Goal: Information Seeking & Learning: Learn about a topic

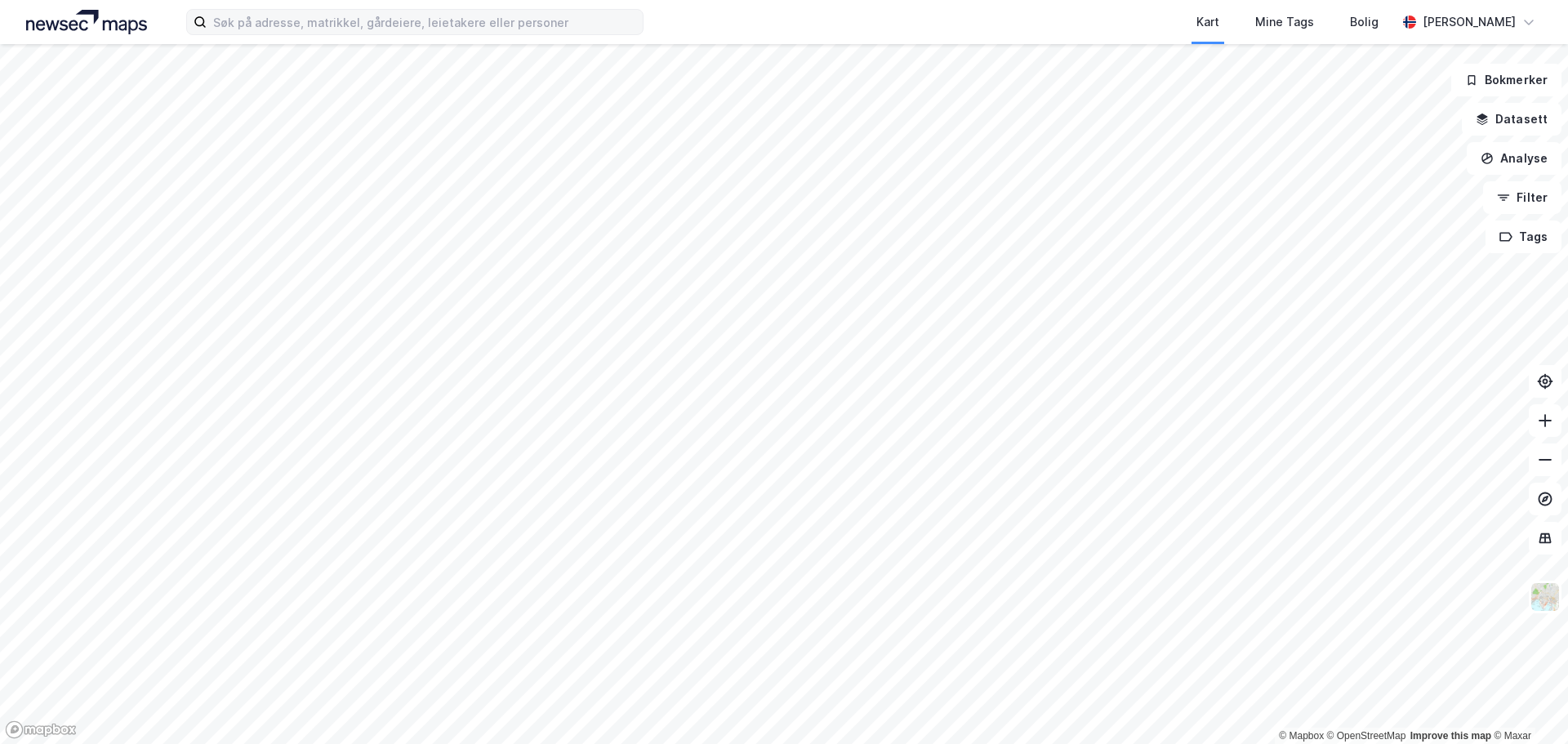
click at [321, 35] on label at bounding box center [415, 22] width 458 height 26
click at [321, 35] on input at bounding box center [425, 22] width 436 height 25
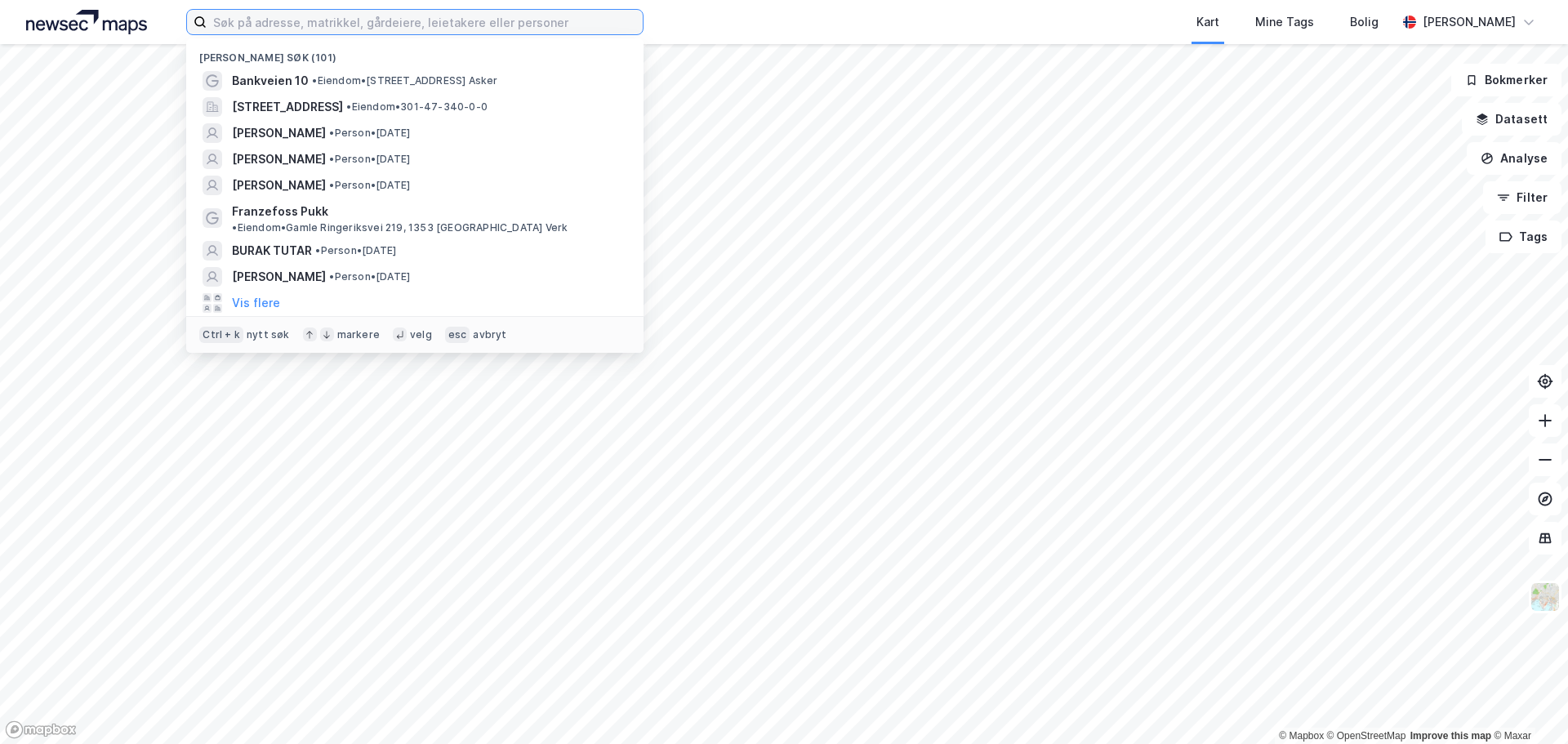
click at [345, 25] on input at bounding box center [425, 22] width 436 height 25
paste input "[PERSON_NAME]"
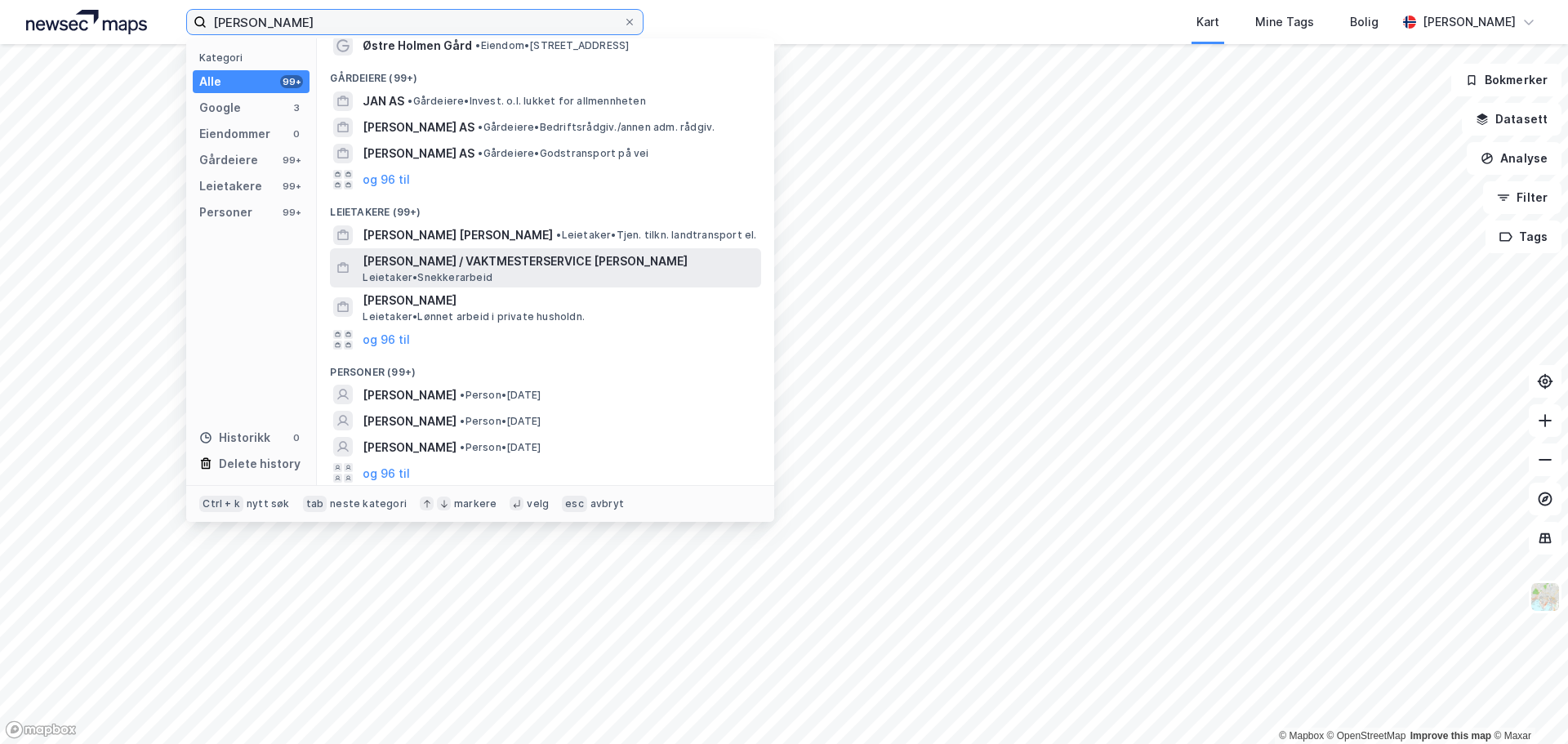
scroll to position [102, 0]
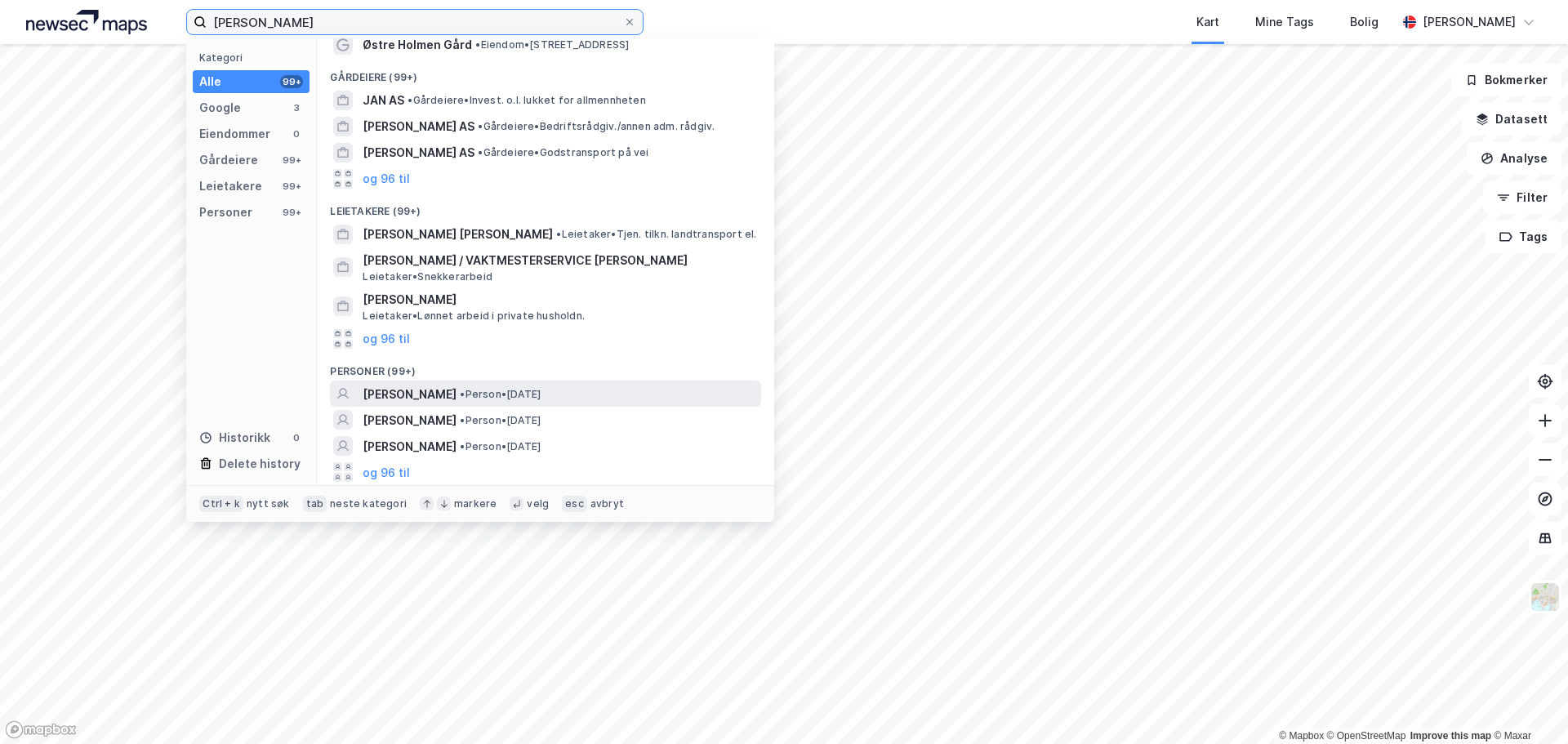
type input "[PERSON_NAME]"
click at [457, 391] on span "[PERSON_NAME]" at bounding box center [409, 395] width 94 height 20
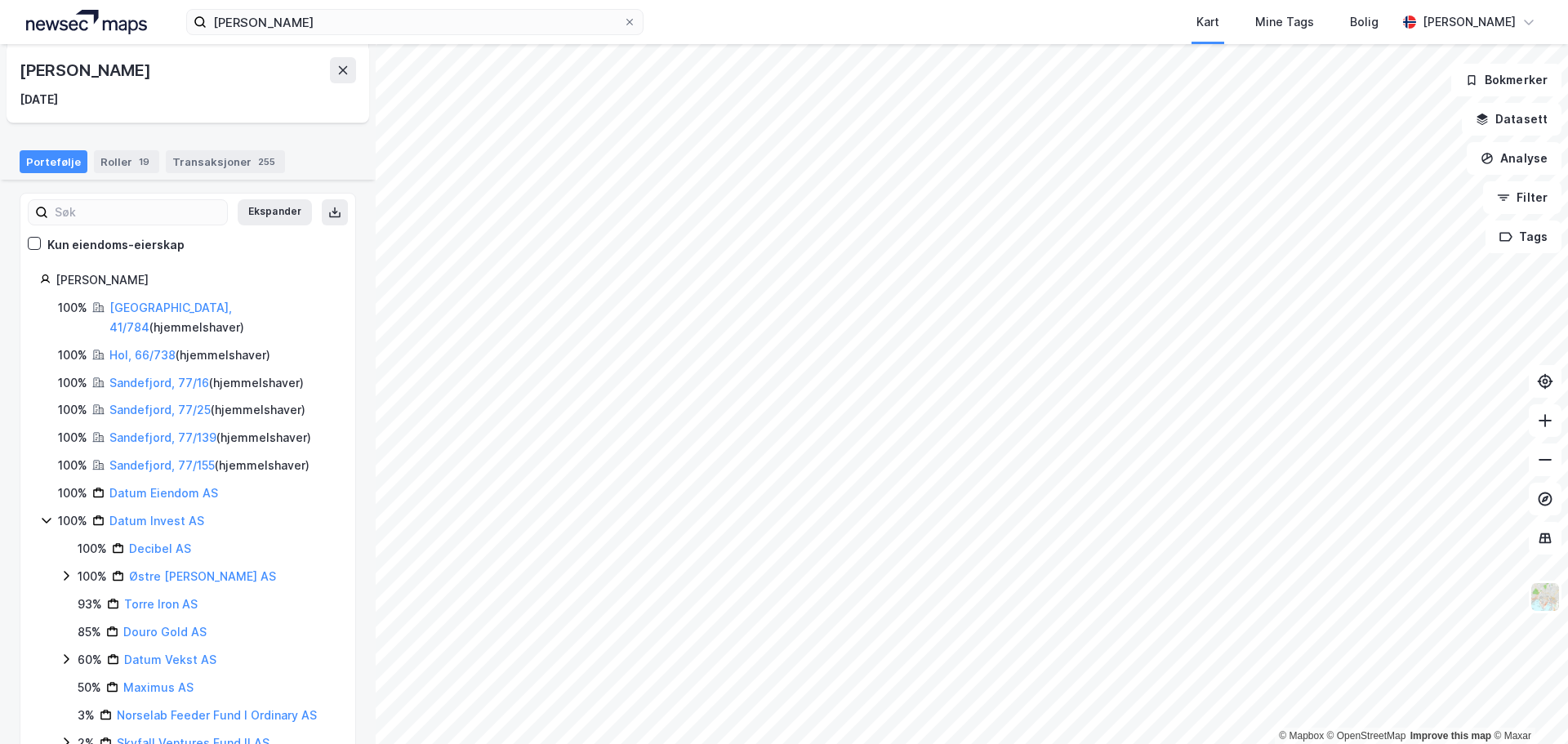
scroll to position [28, 0]
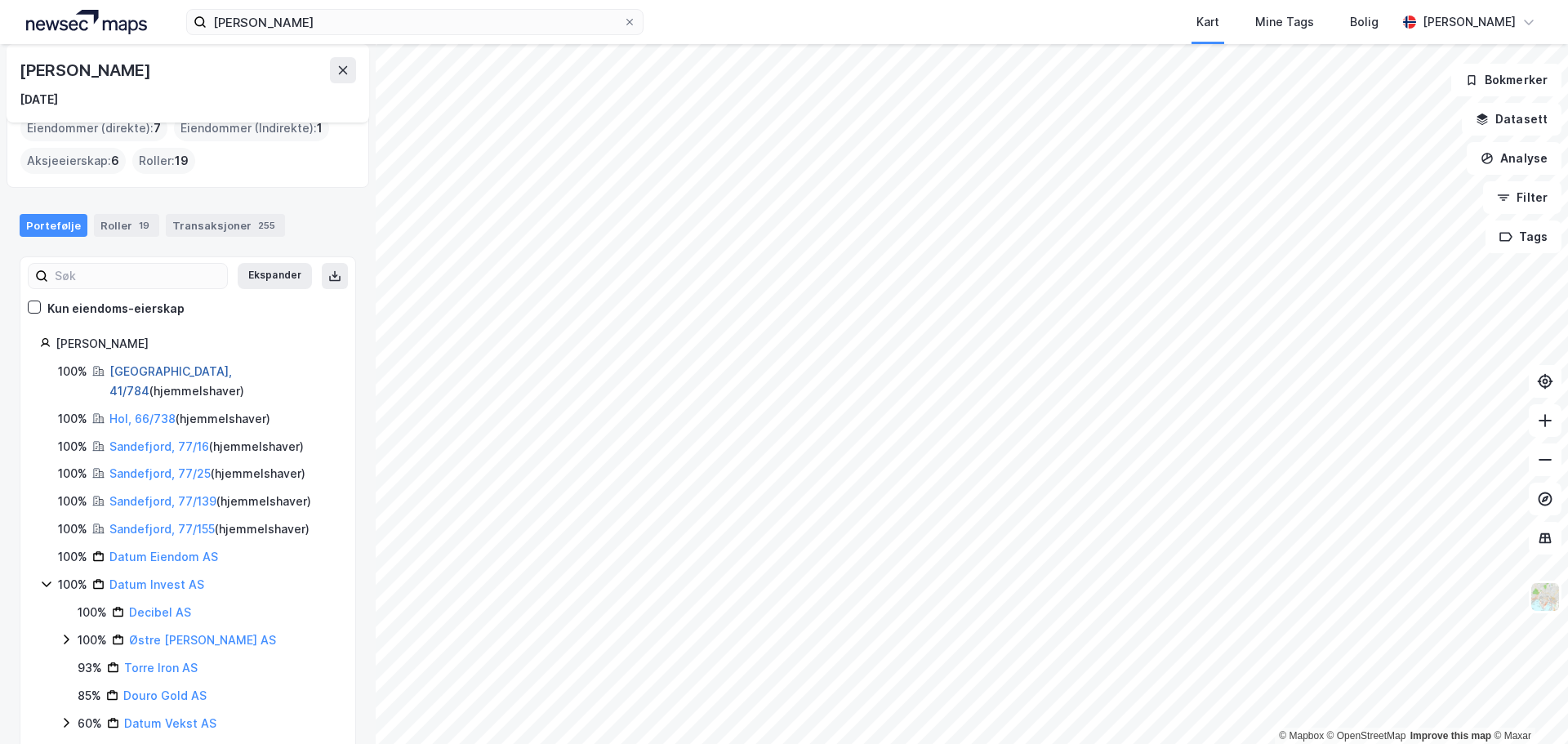
click at [126, 368] on link "[GEOGRAPHIC_DATA], 41/784" at bounding box center [171, 381] width 123 height 34
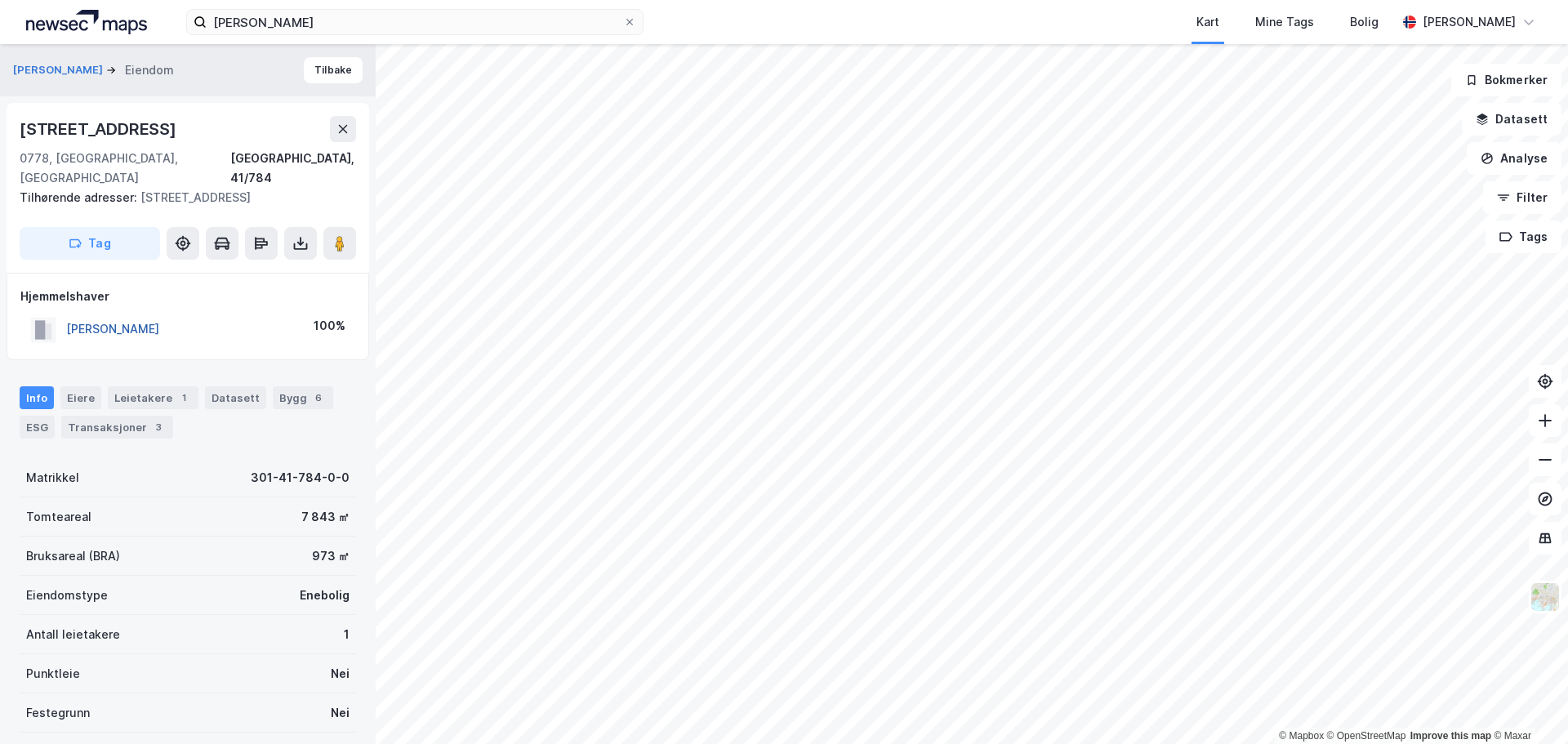
click at [0, 0] on button "[PERSON_NAME]" at bounding box center [0, 0] width 0 height 0
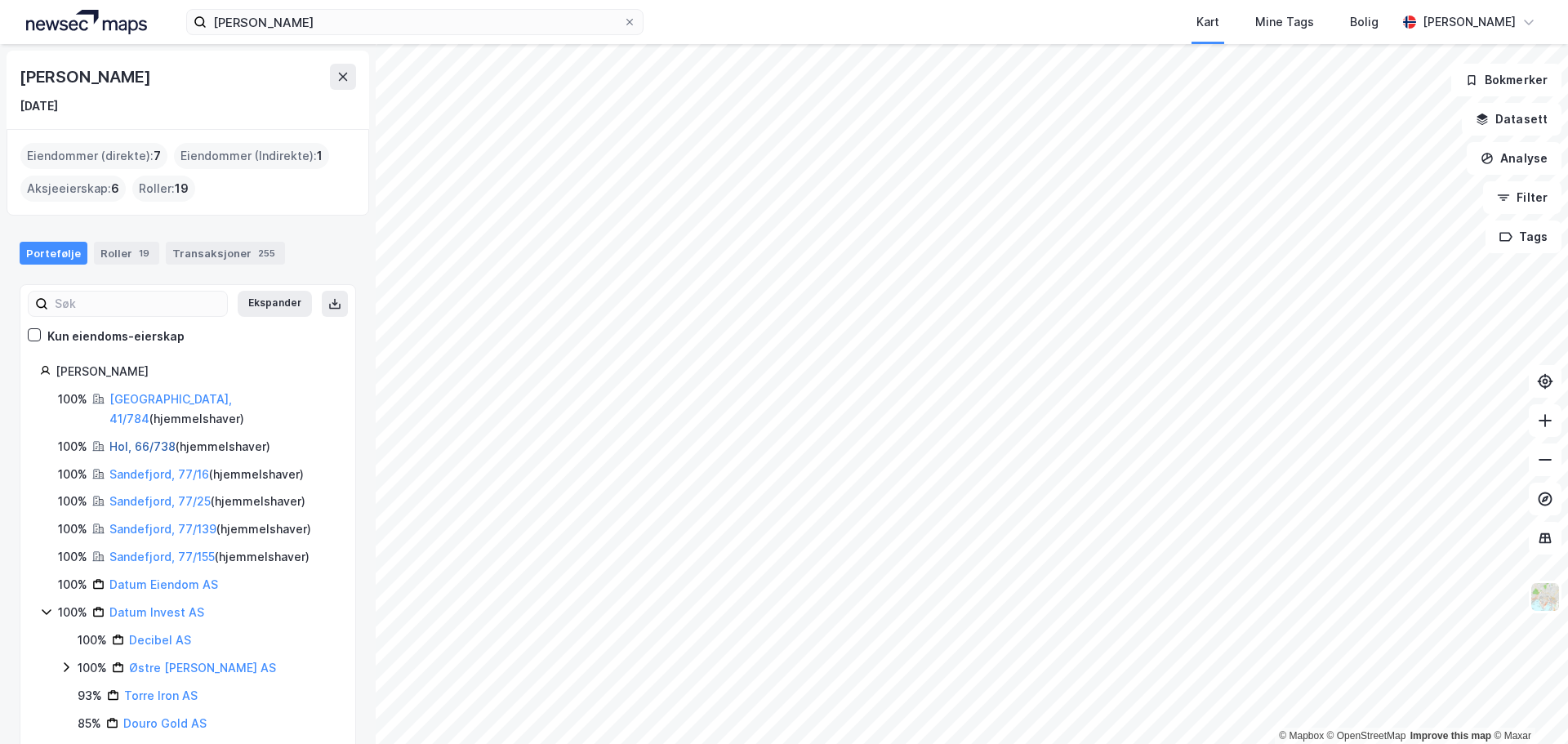
click at [128, 440] on link "Hol, 66/738" at bounding box center [143, 446] width 66 height 14
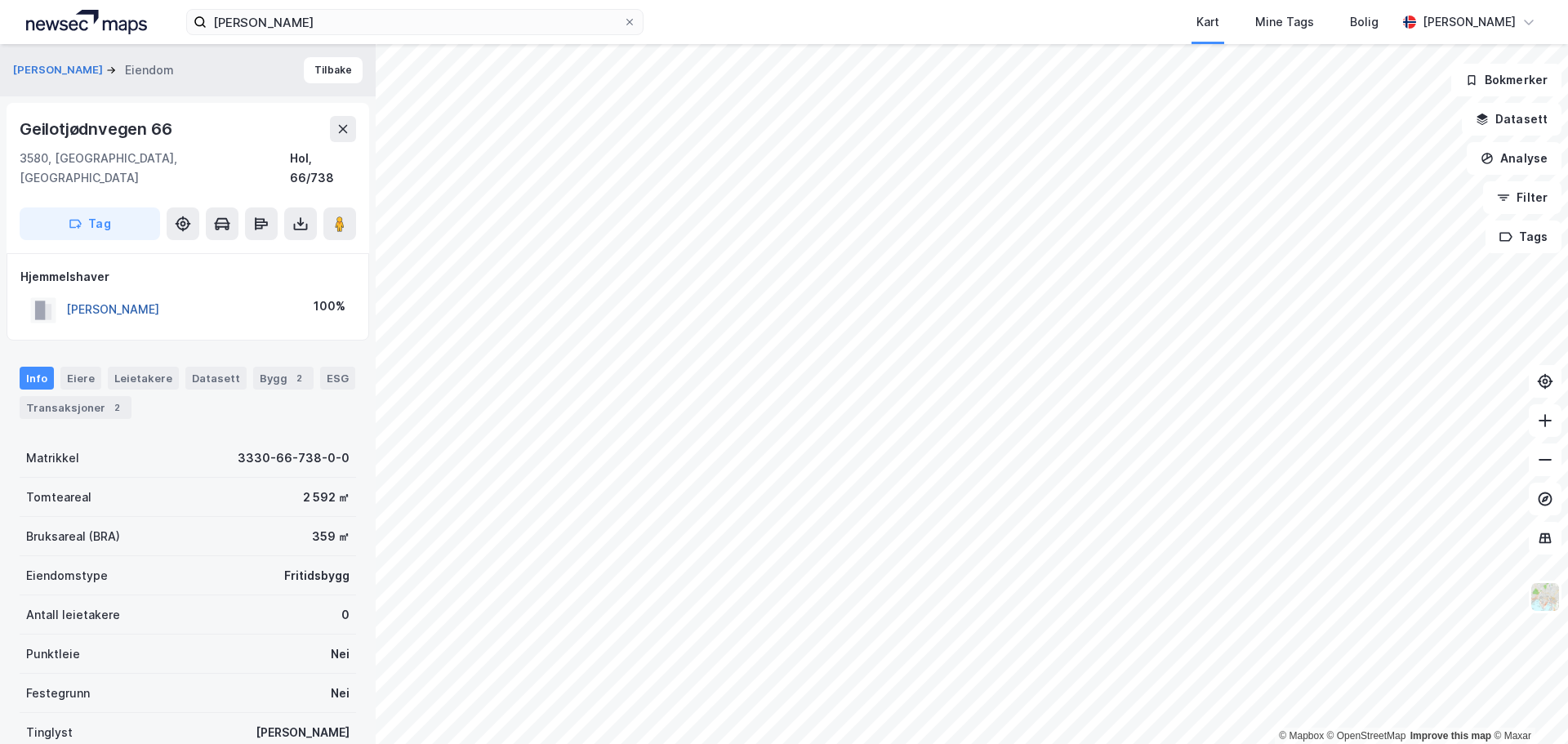
click at [0, 0] on button "[PERSON_NAME]" at bounding box center [0, 0] width 0 height 0
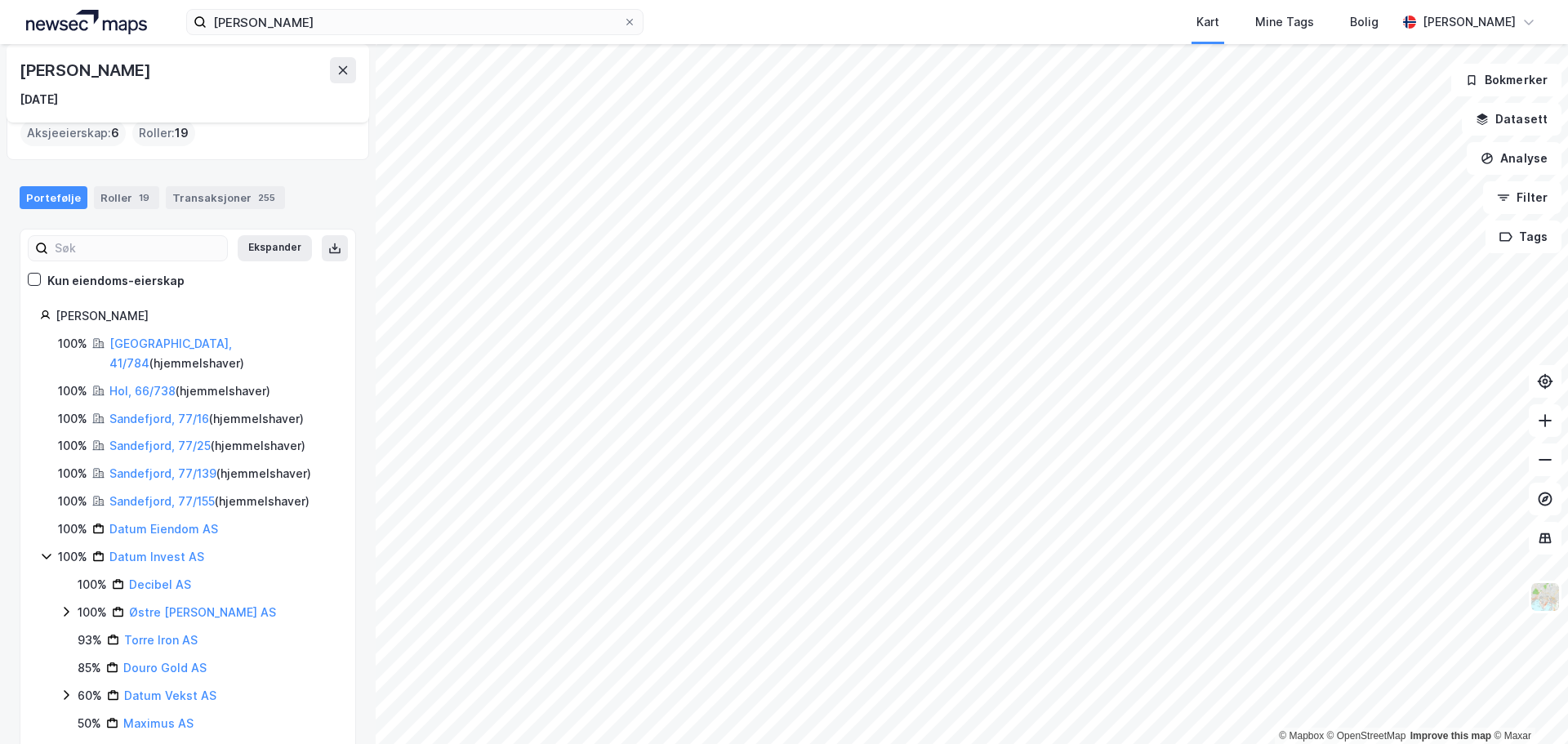
scroll to position [82, 0]
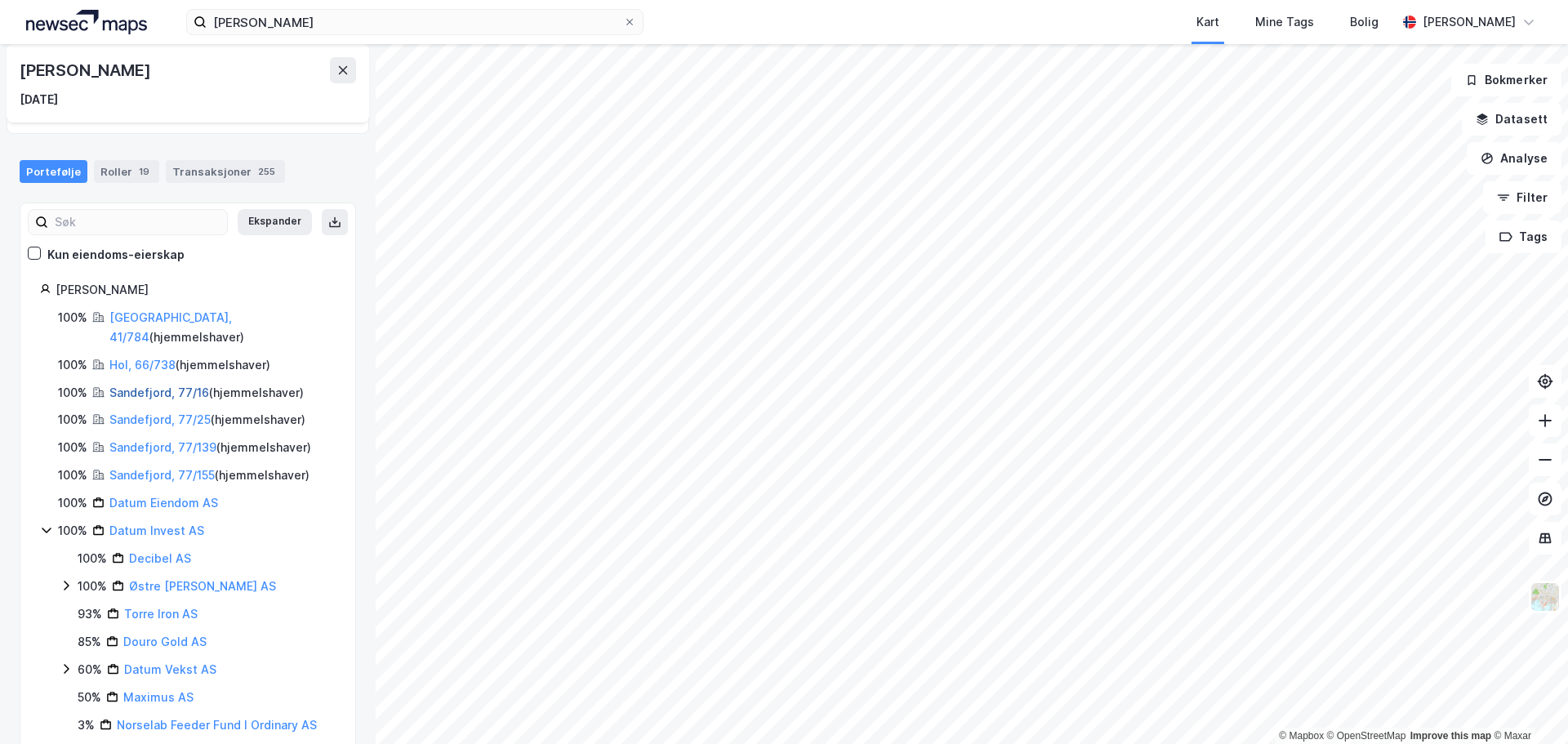
click at [147, 386] on link "Sandefjord, 77/16" at bounding box center [160, 392] width 100 height 14
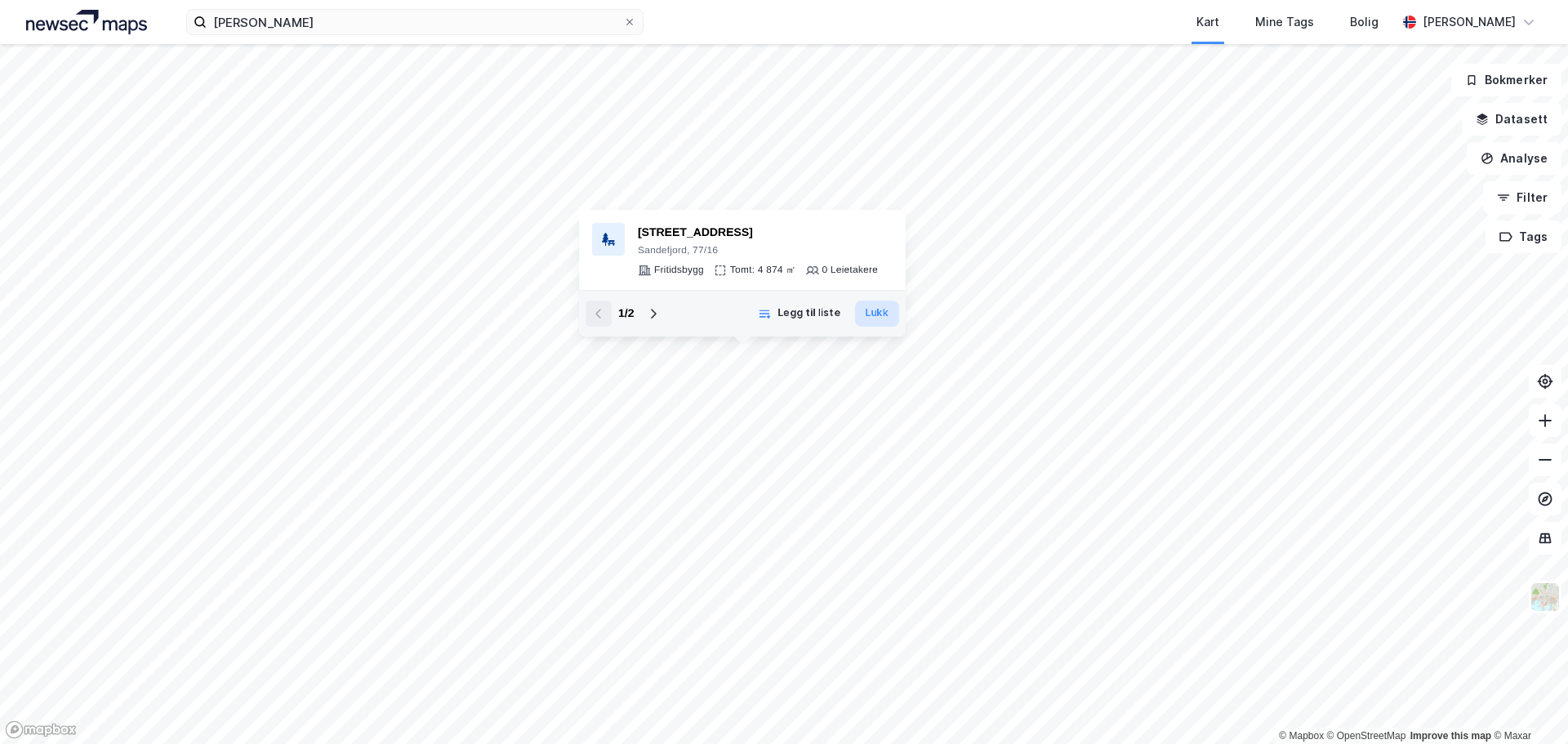
click at [873, 317] on button "Lukk" at bounding box center [877, 313] width 44 height 26
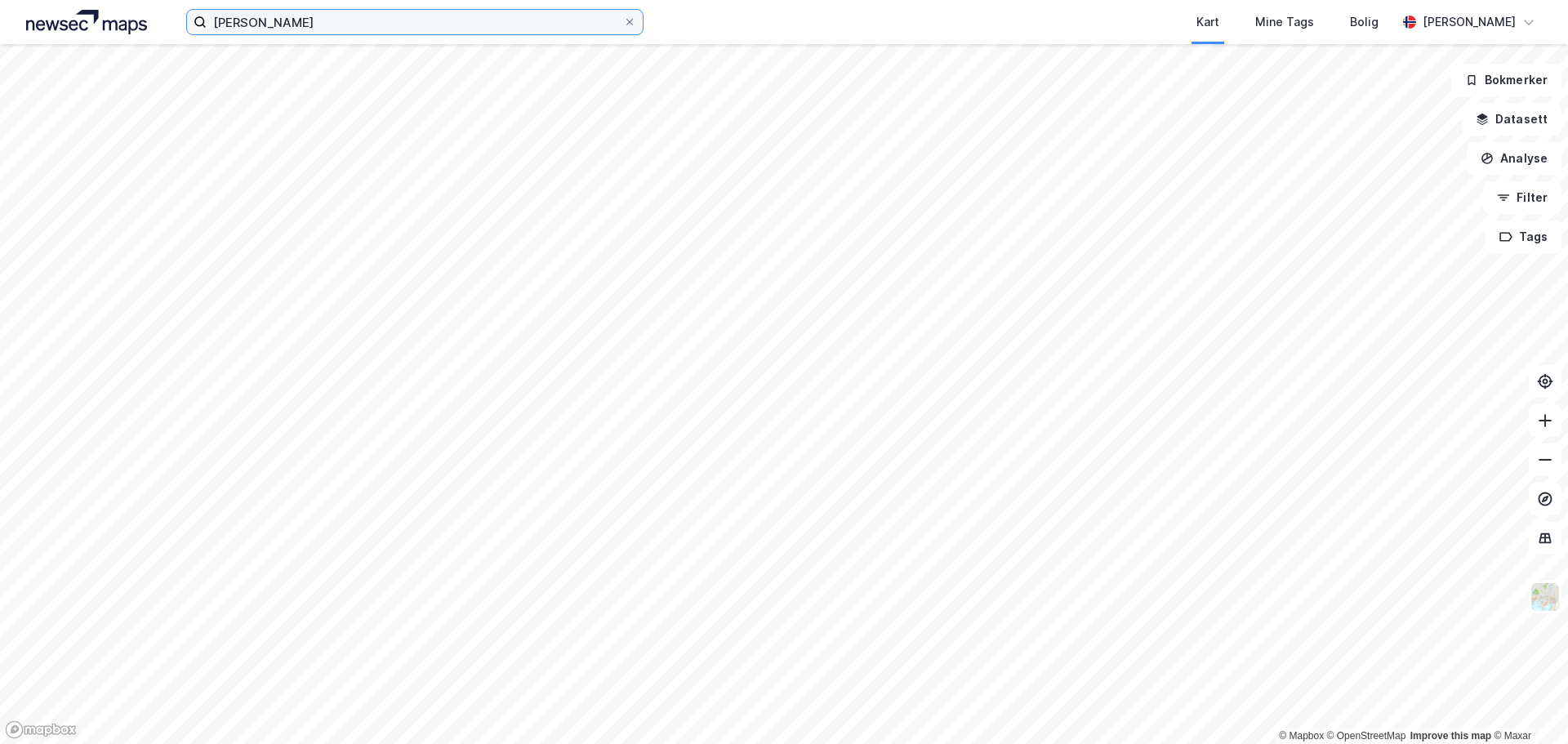
click at [295, 30] on input "[PERSON_NAME]" at bounding box center [415, 22] width 417 height 25
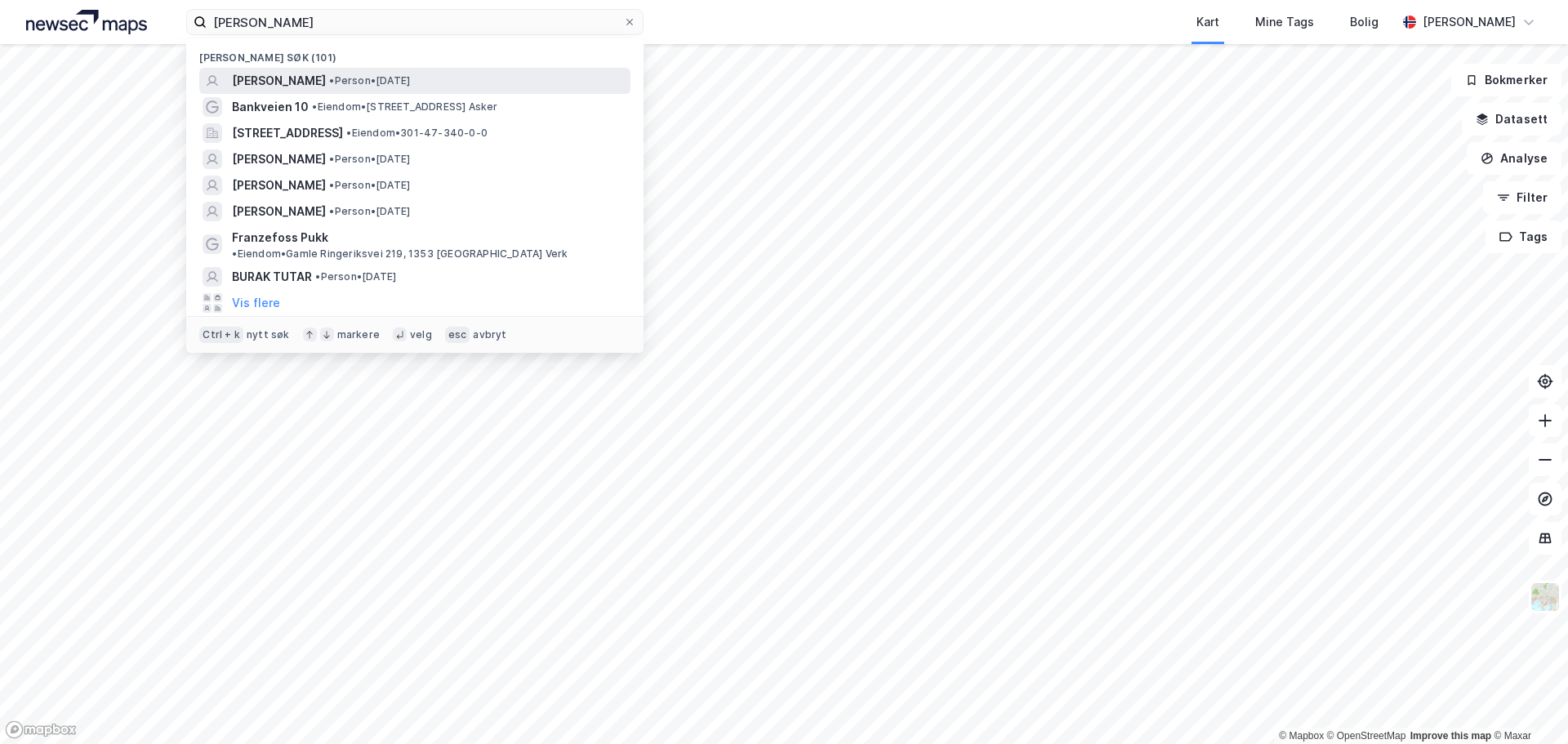
click at [304, 79] on span "[PERSON_NAME]" at bounding box center [278, 81] width 94 height 20
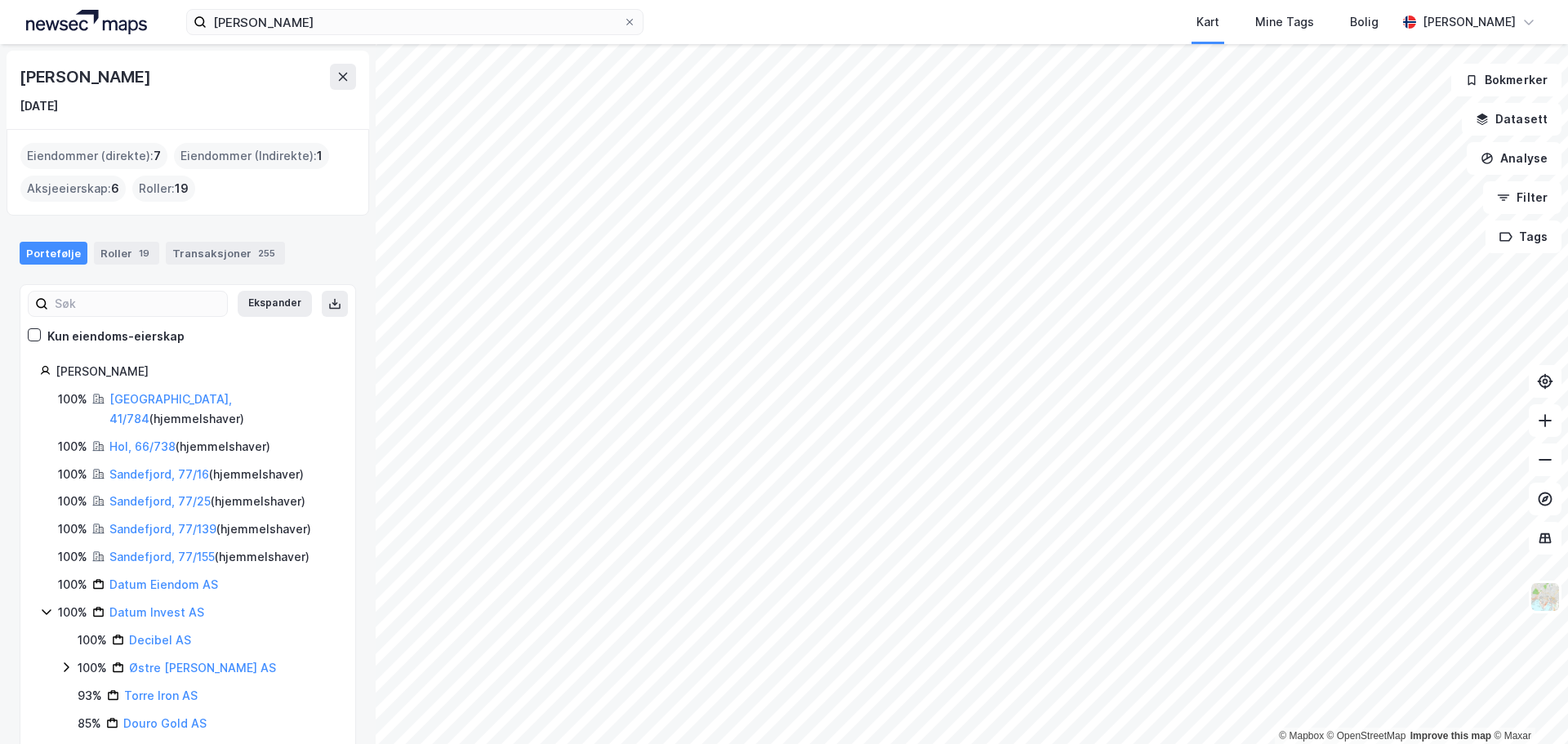
click at [249, 362] on div "[PERSON_NAME]" at bounding box center [195, 372] width 281 height 20
drag, startPoint x: 56, startPoint y: 375, endPoint x: 290, endPoint y: 378, distance: 234.0
click at [290, 378] on div "[PERSON_NAME]" at bounding box center [195, 372] width 281 height 20
